Goal: Navigation & Orientation: Go to known website

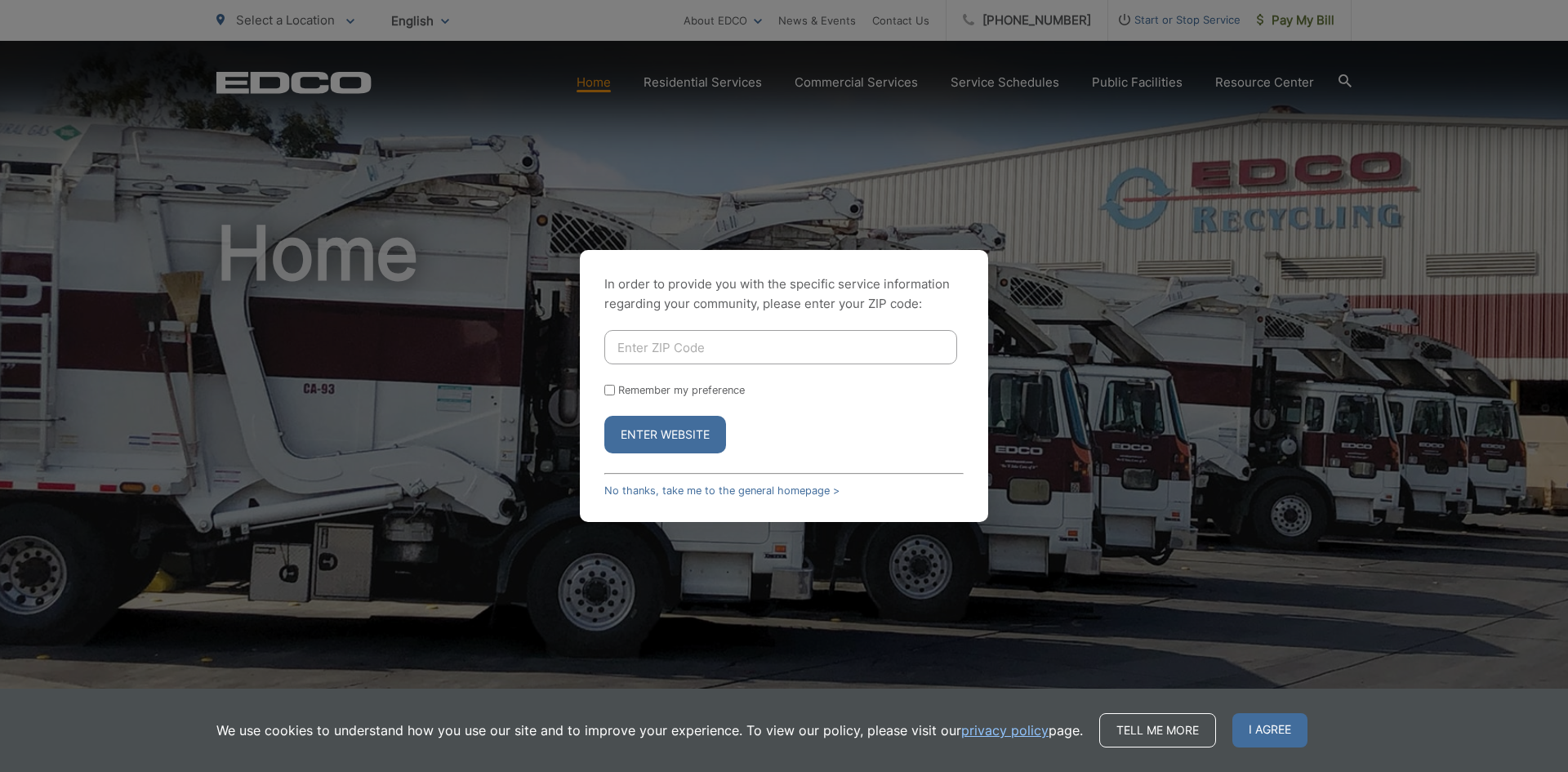
click at [746, 353] on input "Enter ZIP Code" at bounding box center [780, 346] width 352 height 34
type input "92020"
click at [604, 416] on button "Enter Website" at bounding box center [665, 434] width 121 height 37
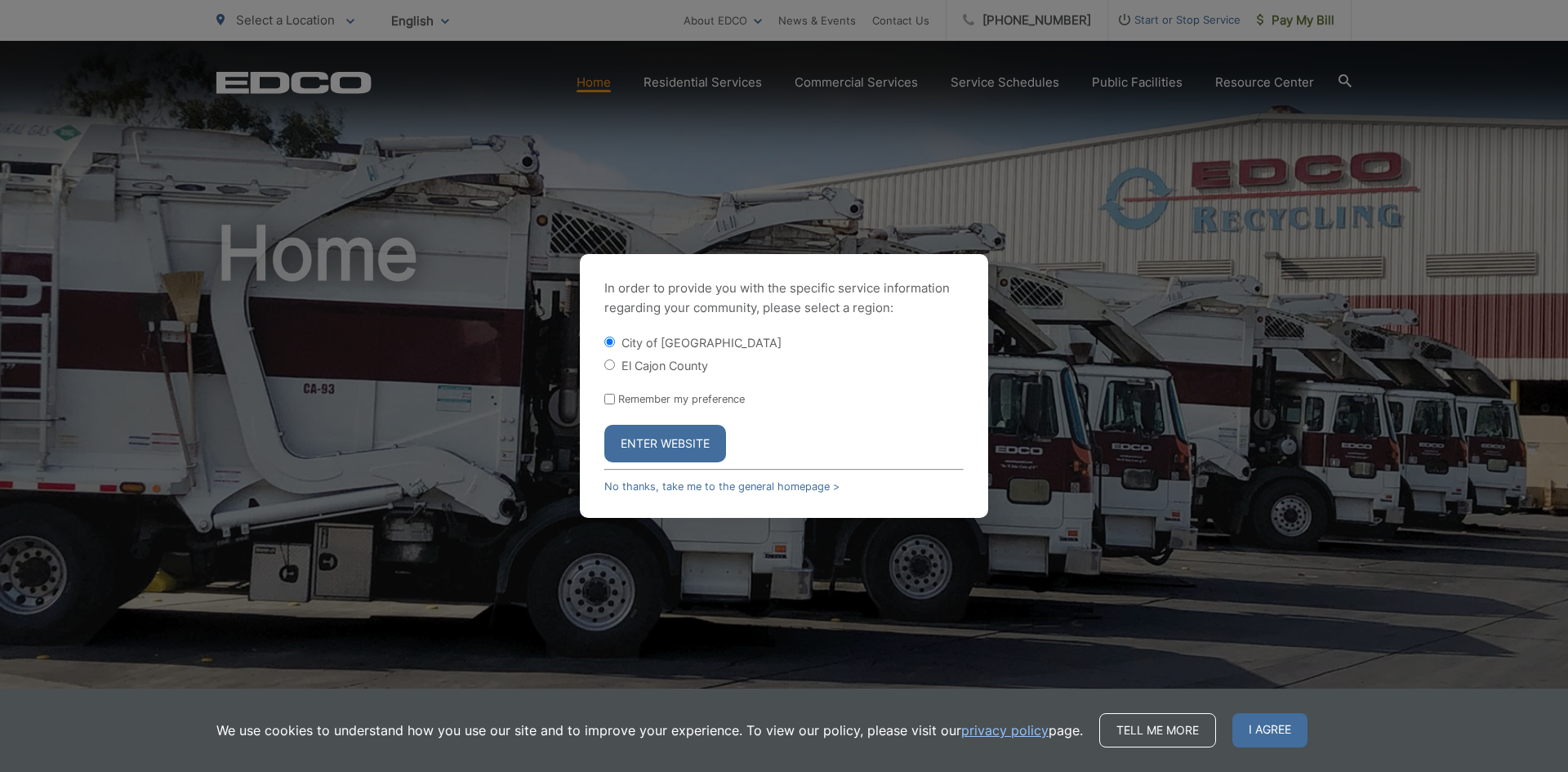
click at [669, 451] on button "Enter Website" at bounding box center [665, 443] width 121 height 37
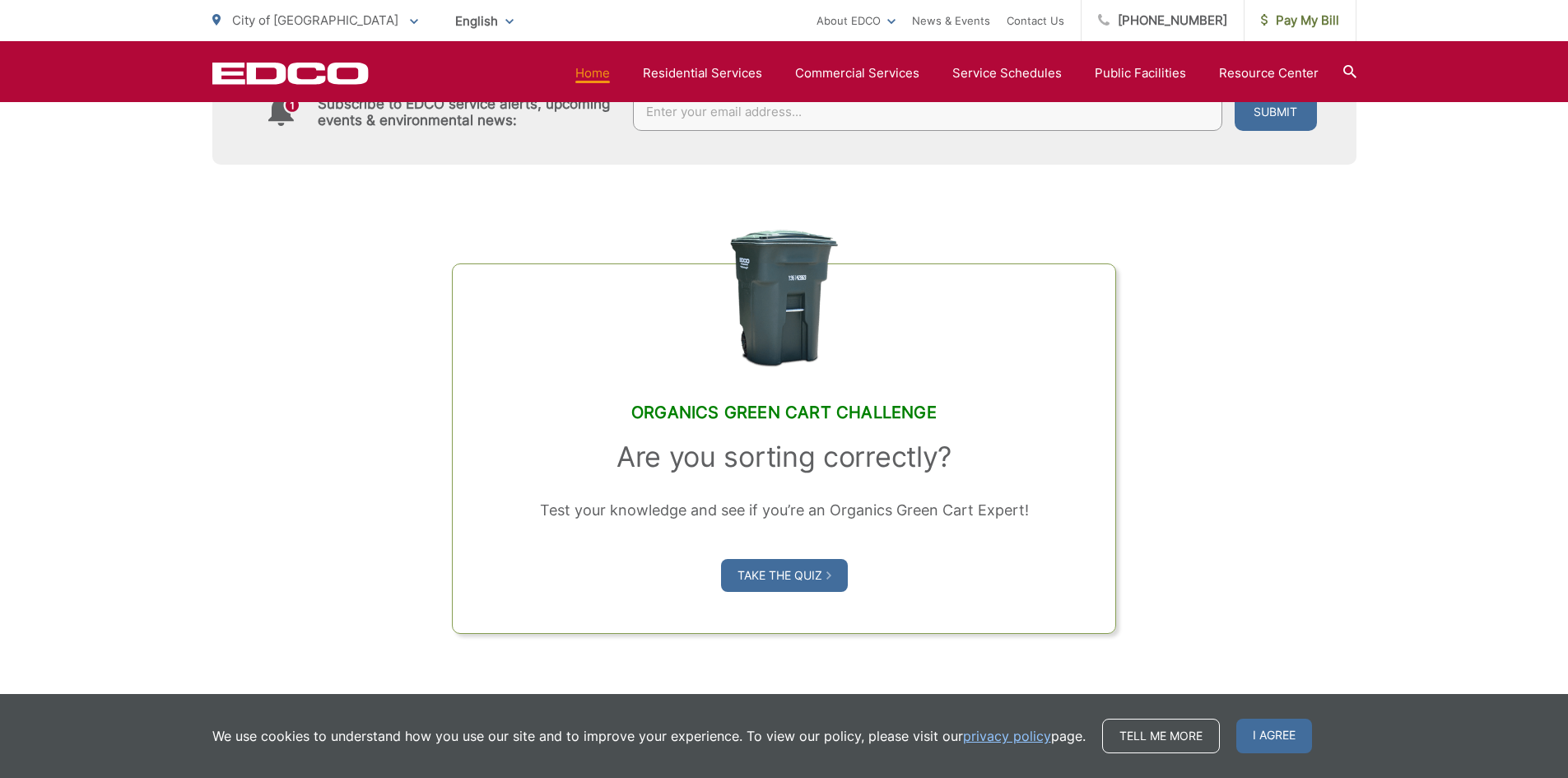
scroll to position [1070, 0]
